Goal: Find specific page/section: Find specific page/section

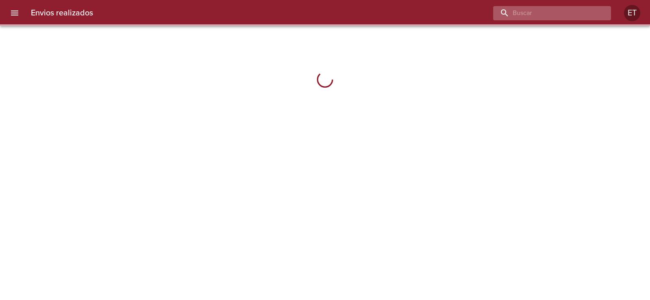
click at [581, 15] on input "buscar" at bounding box center [545, 13] width 104 height 14
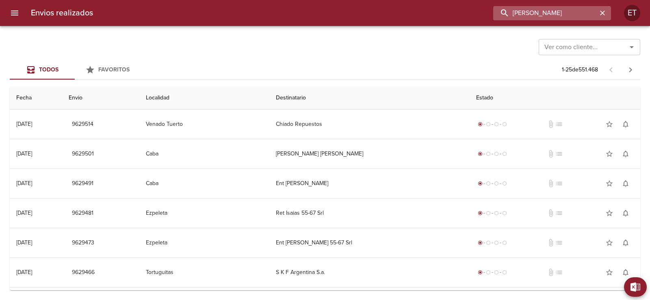
type input "[PERSON_NAME]"
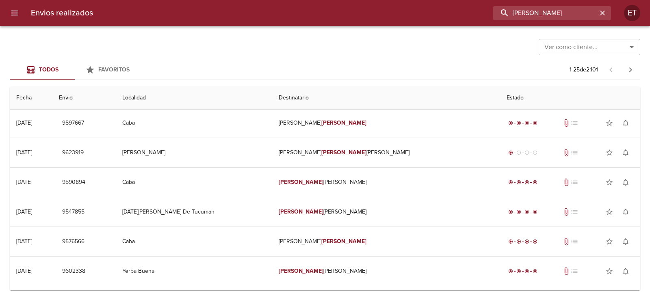
scroll to position [163, 0]
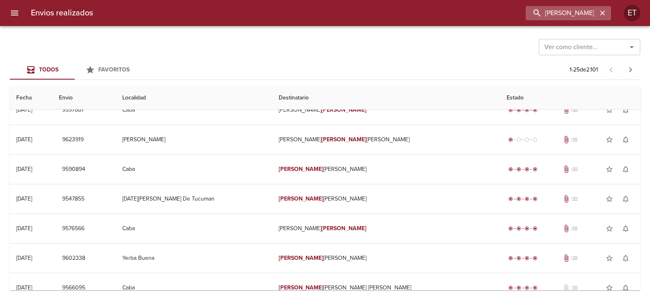
click at [599, 12] on icon "button" at bounding box center [603, 13] width 8 height 8
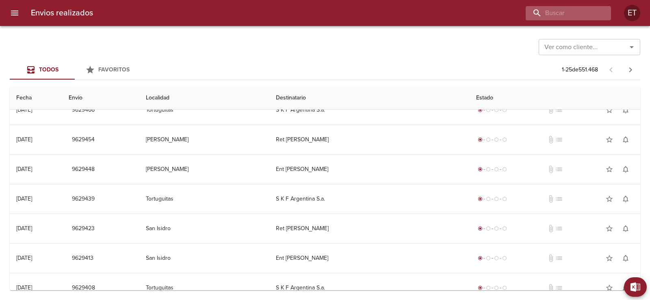
scroll to position [0, 0]
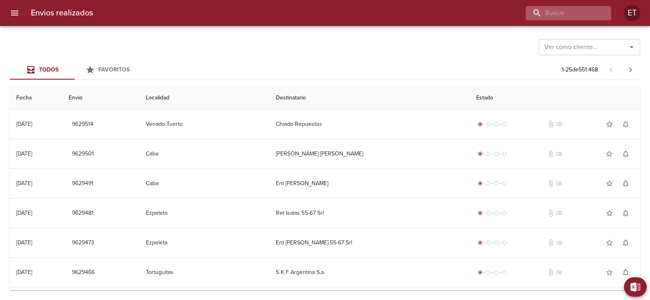
click at [599, 12] on div at bounding box center [568, 13] width 85 height 14
type input "[PERSON_NAME]"
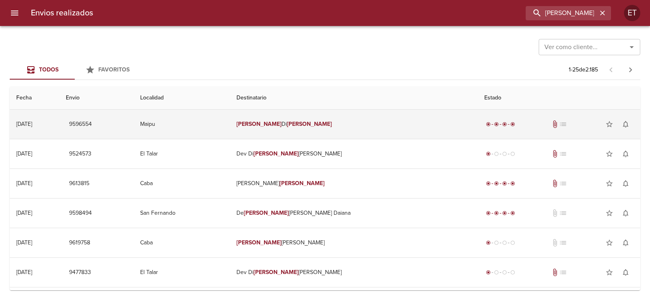
click at [332, 126] on em "[PERSON_NAME]" at bounding box center [309, 124] width 45 height 7
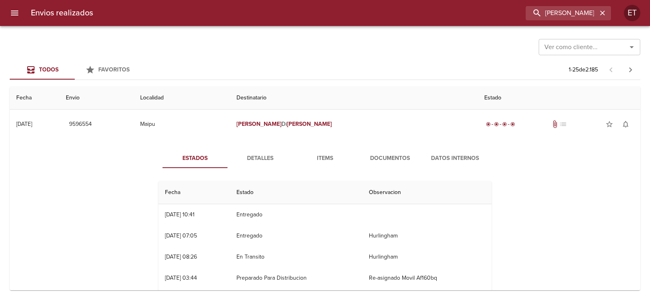
click at [395, 163] on button "Documentos" at bounding box center [390, 159] width 65 height 20
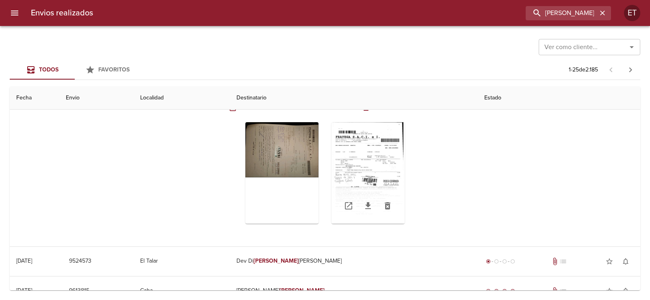
scroll to position [81, 0]
click at [364, 158] on div "Tabla de envíos del cliente" at bounding box center [368, 172] width 73 height 102
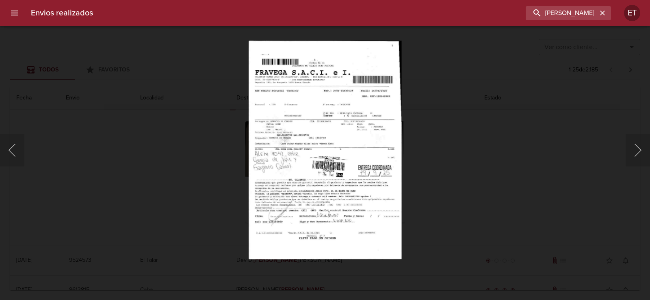
click at [563, 104] on div "Lightbox" at bounding box center [325, 150] width 650 height 300
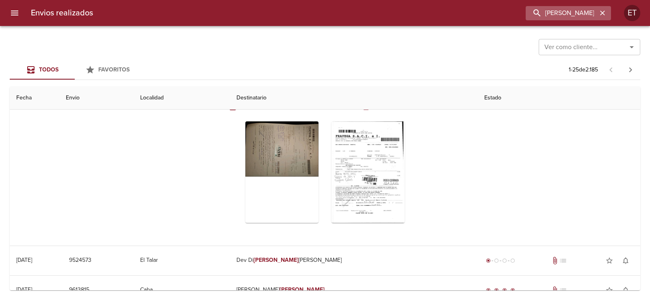
click at [600, 11] on icon "button" at bounding box center [603, 13] width 8 height 8
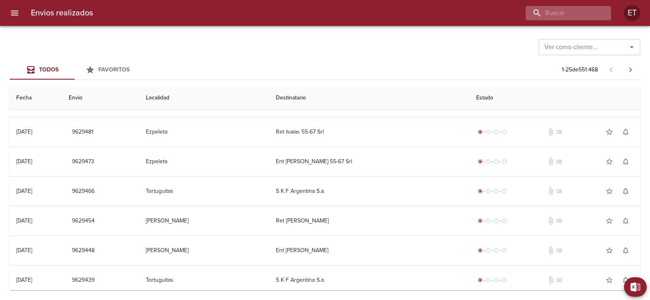
scroll to position [0, 0]
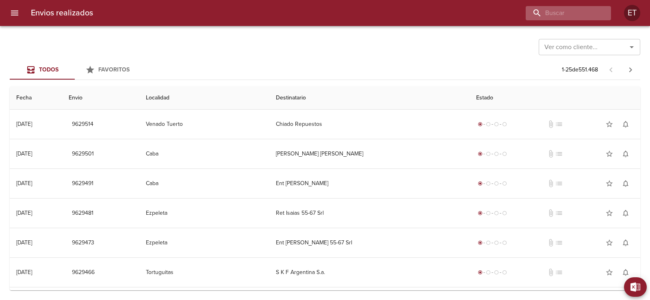
click at [601, 11] on div at bounding box center [568, 13] width 85 height 14
type input "[PERSON_NAME]"
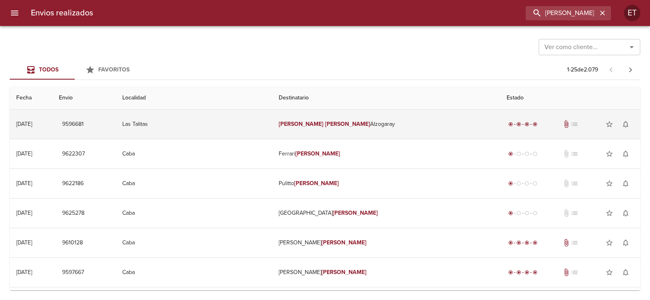
click at [348, 128] on td "[PERSON_NAME]" at bounding box center [386, 124] width 228 height 29
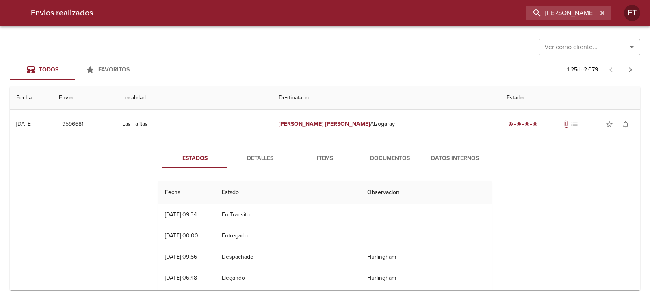
click at [382, 154] on span "Documentos" at bounding box center [389, 159] width 55 height 10
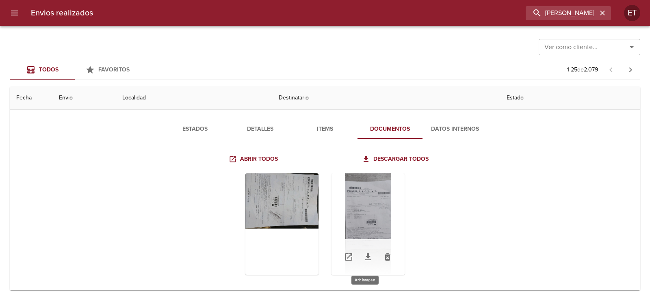
scroll to position [41, 0]
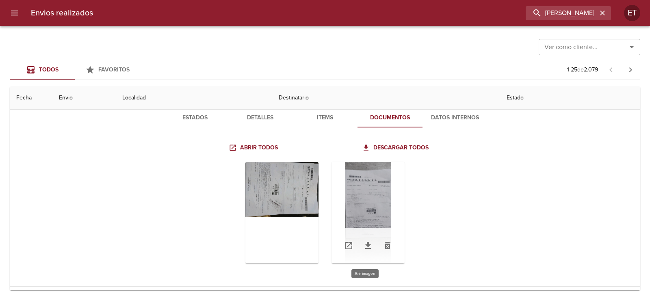
click at [363, 200] on div "Tabla de envíos del cliente" at bounding box center [368, 213] width 73 height 102
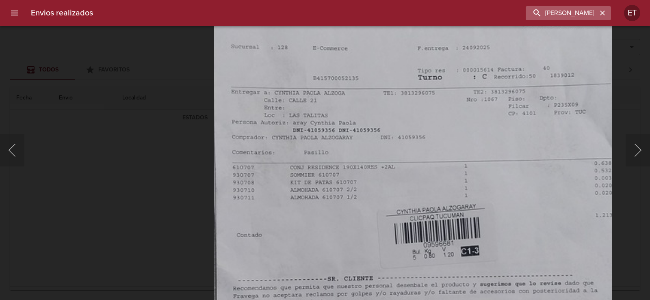
click at [603, 12] on icon "button" at bounding box center [602, 13] width 5 height 5
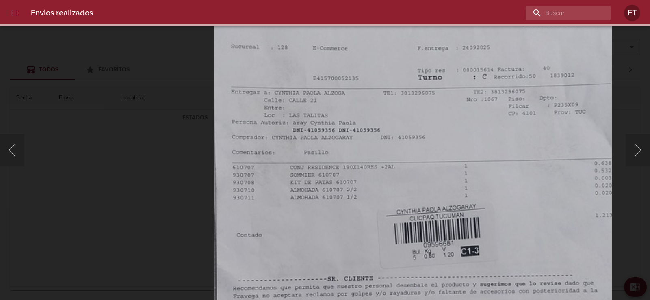
click at [142, 58] on div "Lightbox" at bounding box center [325, 150] width 650 height 300
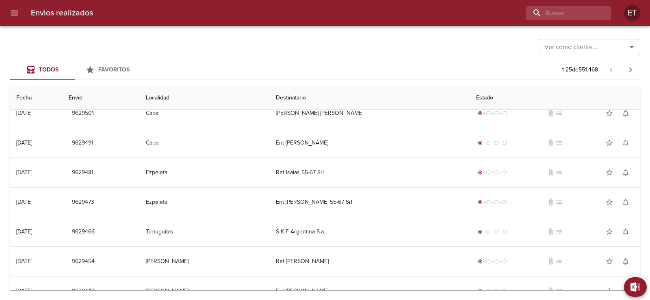
scroll to position [0, 0]
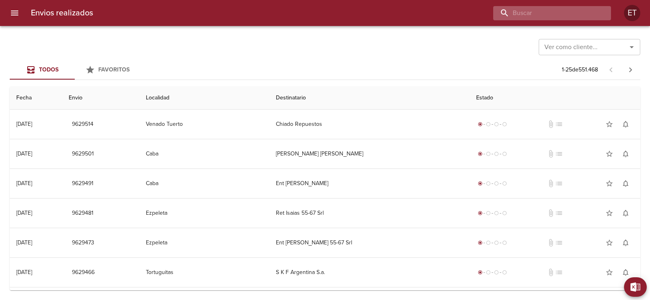
click at [560, 17] on input "buscar" at bounding box center [545, 13] width 104 height 14
type input "[PERSON_NAME]"
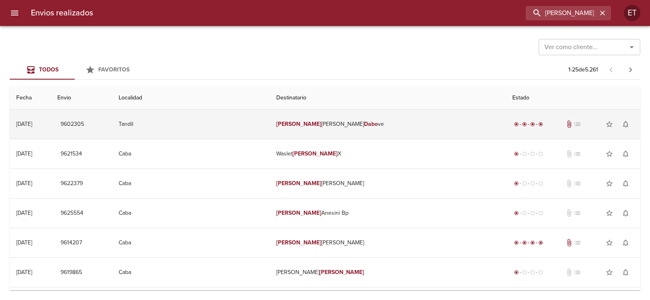
click at [360, 127] on td "[PERSON_NAME] ve" at bounding box center [388, 124] width 236 height 29
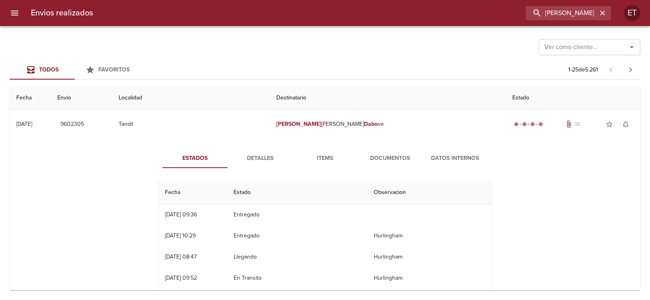
click at [378, 156] on span "Documentos" at bounding box center [389, 159] width 55 height 10
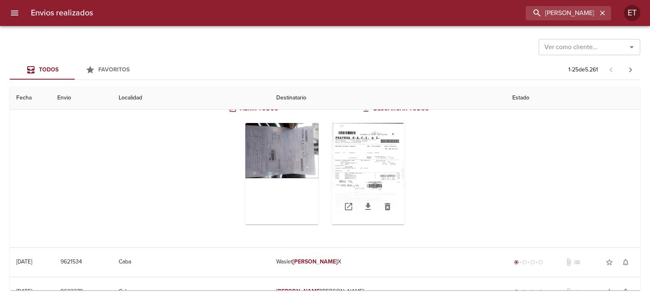
scroll to position [81, 0]
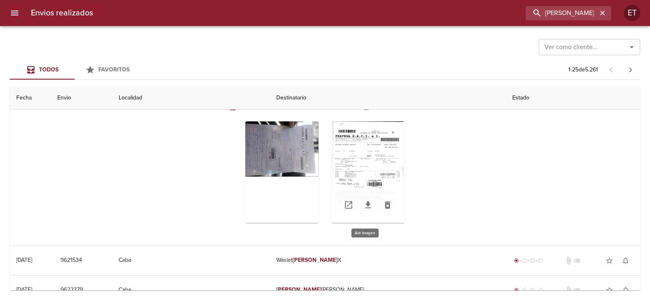
click at [372, 168] on div "Tabla de envíos del cliente" at bounding box center [368, 172] width 73 height 102
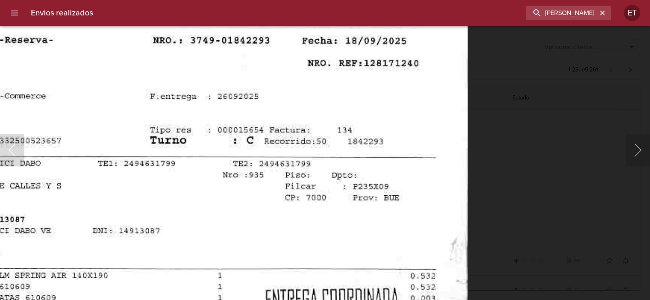
click at [399, 254] on img "Lightbox" at bounding box center [159, 279] width 615 height 884
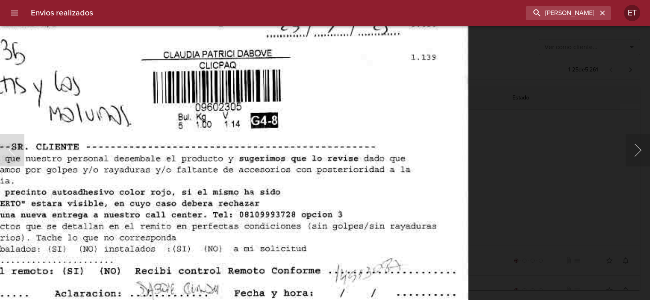
click at [601, 14] on icon "button" at bounding box center [602, 13] width 5 height 5
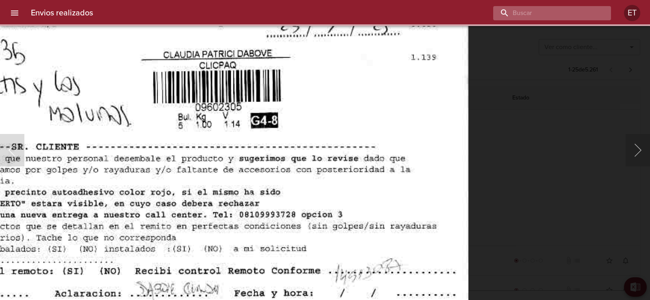
click at [562, 12] on input "buscar" at bounding box center [545, 13] width 104 height 14
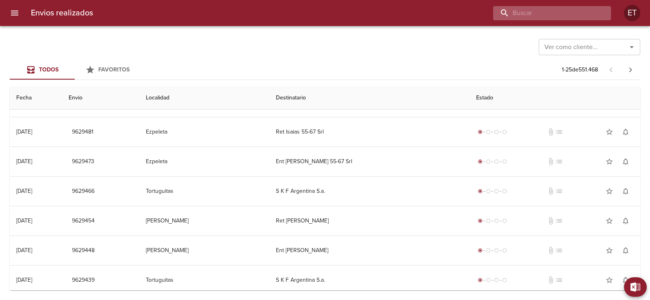
scroll to position [0, 0]
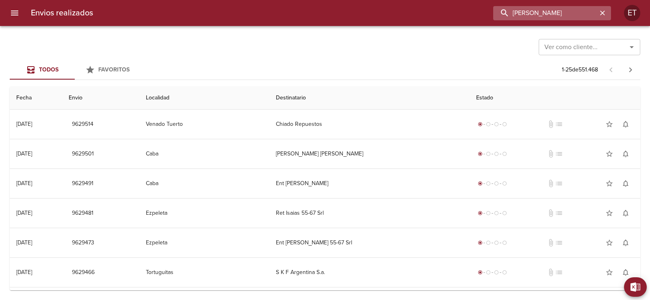
type input "[PERSON_NAME]"
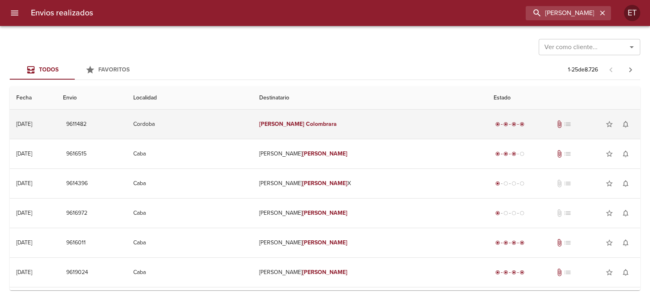
click at [306, 131] on td "[PERSON_NAME]" at bounding box center [370, 124] width 234 height 29
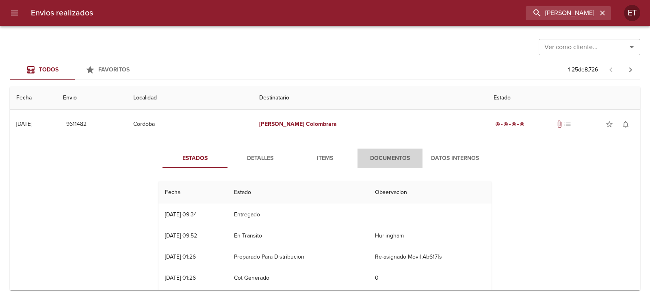
click at [385, 155] on span "Documentos" at bounding box center [389, 159] width 55 height 10
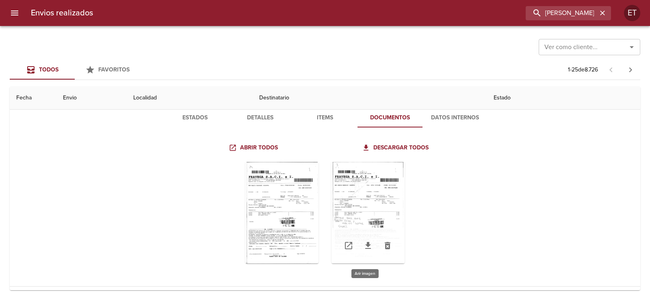
scroll to position [81, 0]
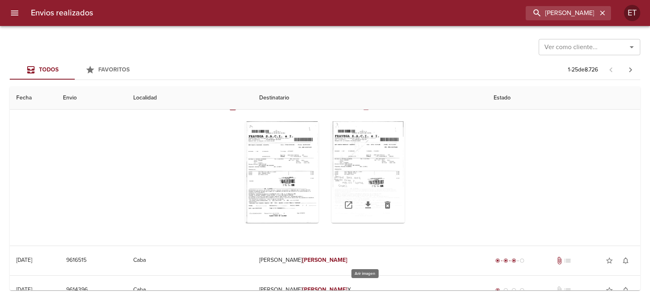
click at [364, 185] on div "Tabla de envíos del cliente" at bounding box center [368, 172] width 73 height 102
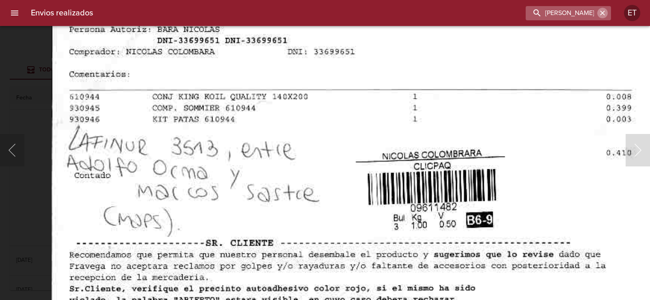
click at [604, 14] on icon "button" at bounding box center [602, 13] width 5 height 5
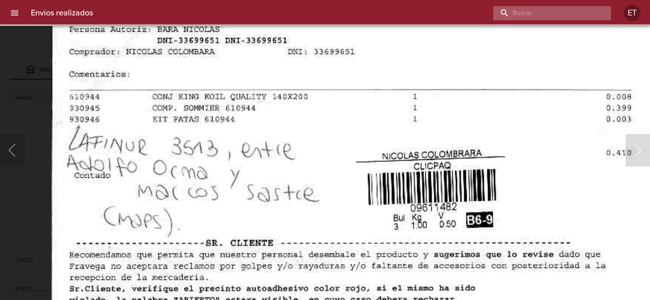
click at [577, 13] on input "buscar" at bounding box center [545, 13] width 104 height 14
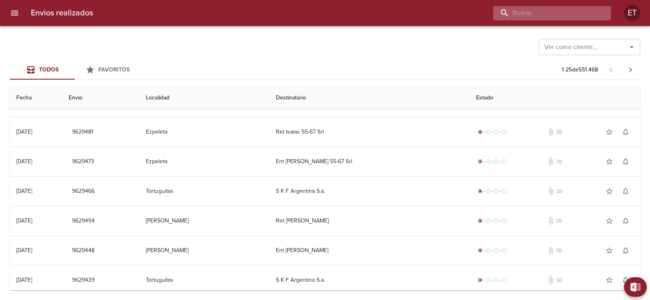
scroll to position [0, 0]
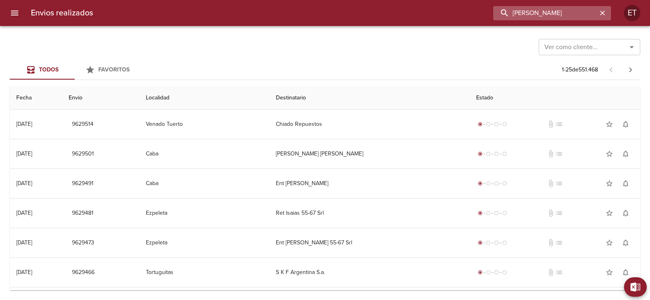
type input "[PERSON_NAME]"
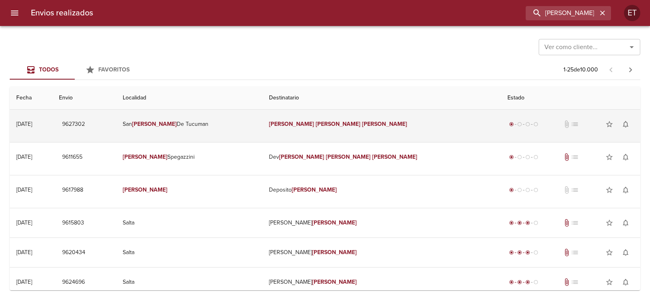
click at [262, 135] on td "[DATE][PERSON_NAME] De Tucuman" at bounding box center [189, 124] width 146 height 29
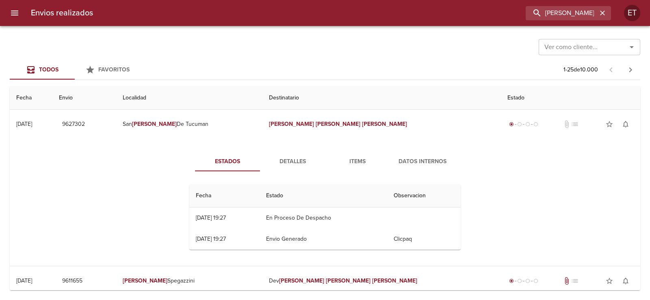
click at [296, 167] on span "Detalles" at bounding box center [292, 162] width 55 height 10
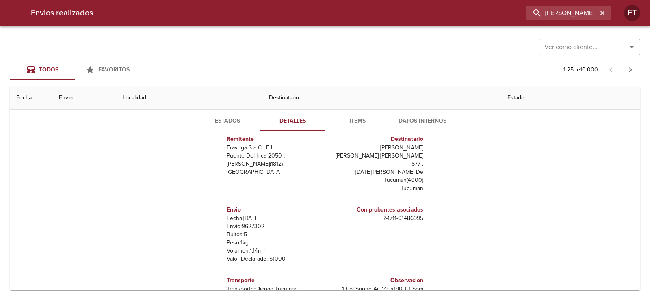
scroll to position [81, 0]
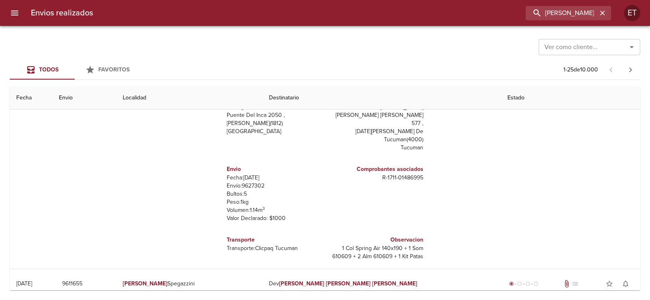
drag, startPoint x: 385, startPoint y: 248, endPoint x: 417, endPoint y: 251, distance: 32.2
click at [417, 251] on div "Observacion 1 Col Spring Air 140x190 + 1 Som 610609 + 2 Alm 610609 + 1 Kit Pata…" at bounding box center [376, 252] width 102 height 46
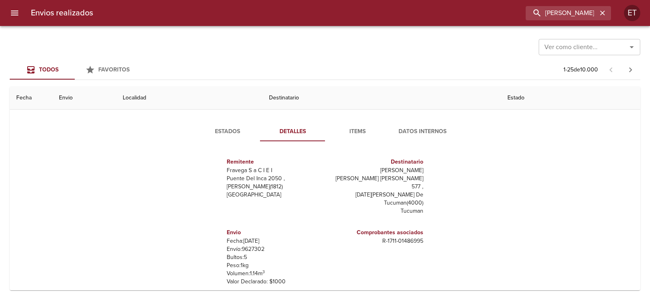
scroll to position [0, 0]
